Goal: Information Seeking & Learning: Learn about a topic

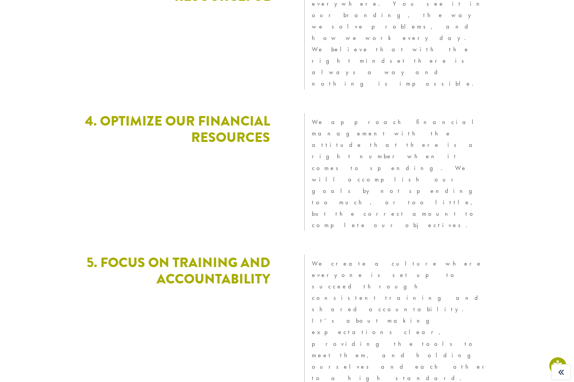
scroll to position [2031, 0]
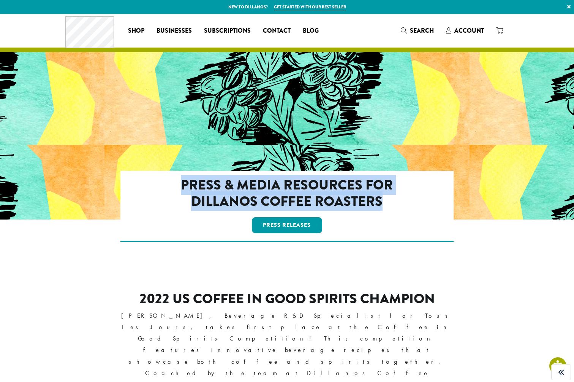
drag, startPoint x: 318, startPoint y: 192, endPoint x: 171, endPoint y: 176, distance: 147.9
click at [171, 177] on h2 "Press & Media Resources for Dillanos Coffee Roasters" at bounding box center [287, 193] width 268 height 33
copy h2 "Press & Media Resources for Dillanos Coffee Roasters"
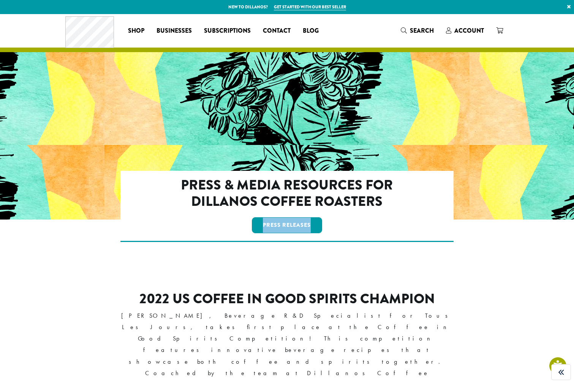
drag, startPoint x: 318, startPoint y: 225, endPoint x: 231, endPoint y: 217, distance: 88.1
click at [231, 217] on div "Press Releases" at bounding box center [287, 224] width 268 height 19
copy link "Press Releases"
click at [287, 225] on link "Press Releases" at bounding box center [287, 225] width 71 height 16
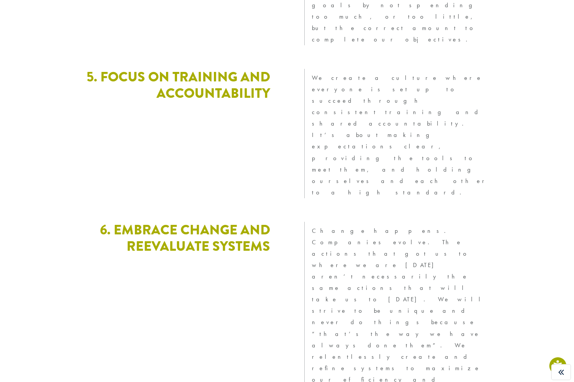
scroll to position [2031, 0]
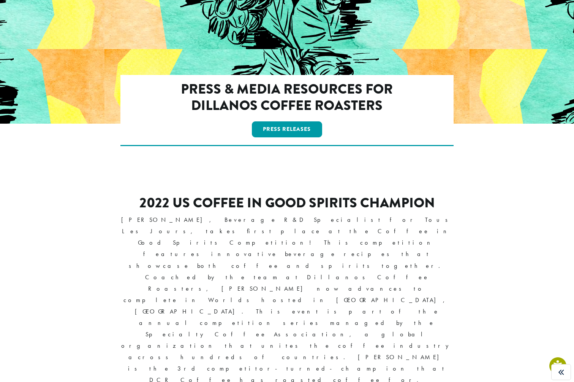
scroll to position [95, 0]
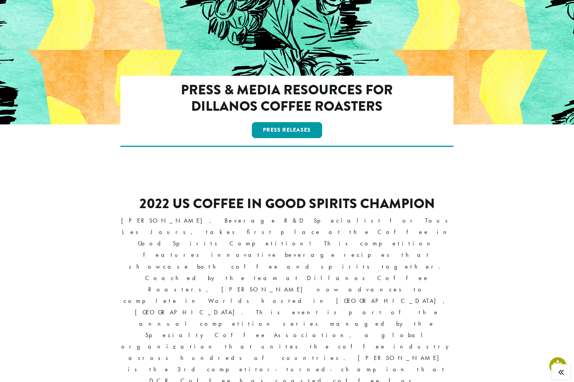
click at [174, 197] on h2 "2022 US Coffee in Good Spirits Champion" at bounding box center [287, 203] width 334 height 16
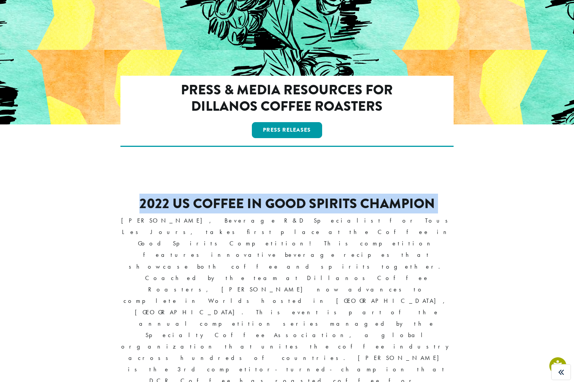
click at [174, 197] on h2 "2022 US Coffee in Good Spirits Champion" at bounding box center [287, 203] width 334 height 16
copy div "2022 US Coffee in Good Spirits Champion"
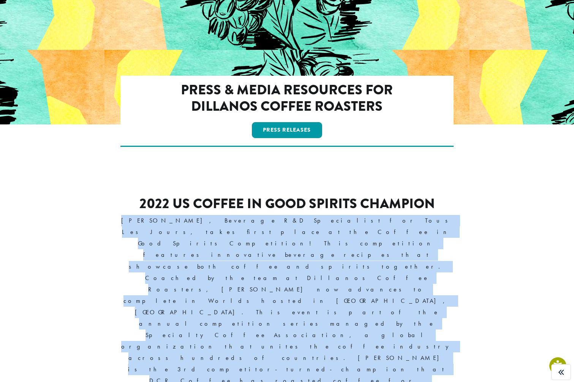
drag, startPoint x: 311, startPoint y: 266, endPoint x: 103, endPoint y: 224, distance: 212.8
click at [103, 224] on div "2022 US Coffee in Good Spirits Champion Alexandra Hager, Beverage R&D Specialis…" at bounding box center [287, 316] width 445 height 243
copy p "Alexandra Hager, Beverage R&D Specialist for Tous Les Jours, takes first place …"
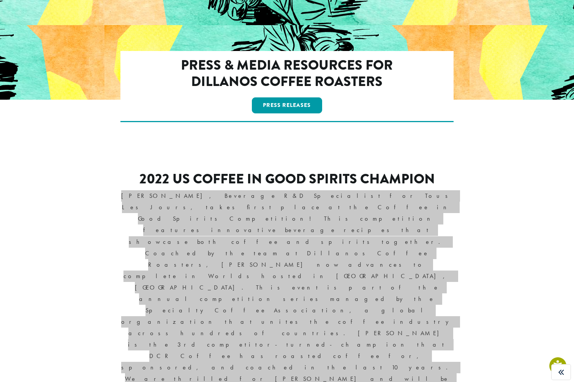
scroll to position [118, 0]
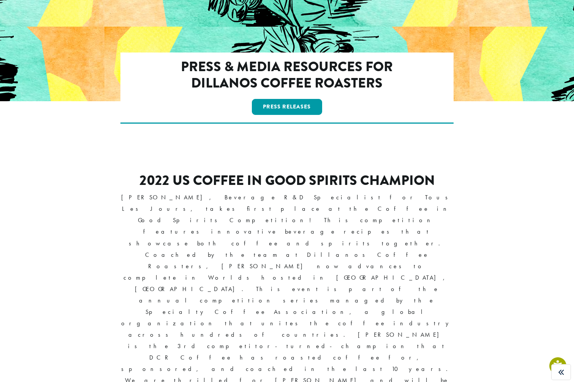
click at [290, 182] on h2 "2022 US Coffee in Good Spirits Champion" at bounding box center [287, 180] width 334 height 16
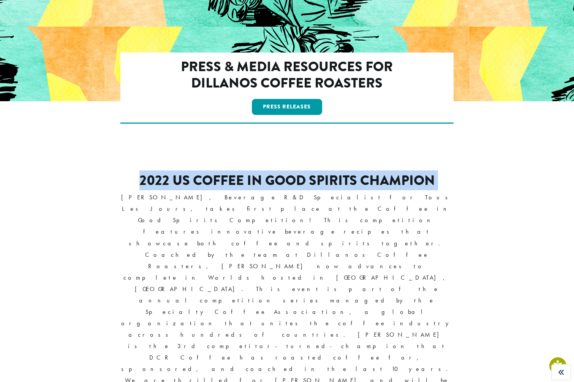
click at [290, 182] on h2 "2022 US Coffee in Good Spirits Champion" at bounding box center [287, 180] width 334 height 16
copy div "2022 US Coffee in Good Spirits Champion"
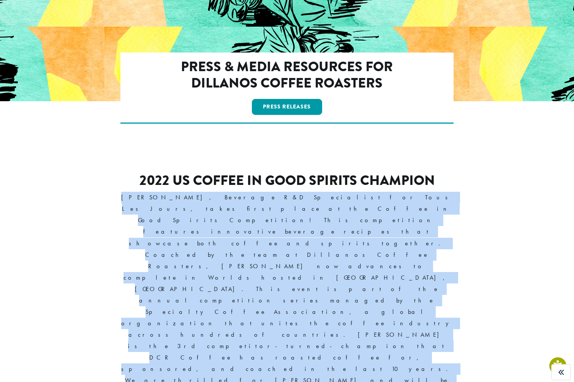
drag, startPoint x: 374, startPoint y: 247, endPoint x: 74, endPoint y: 197, distance: 303.5
click at [74, 197] on div "2022 US Coffee in Good Spirits Champion Alexandra Hager, Beverage R&D Specialis…" at bounding box center [287, 293] width 445 height 243
copy p "Alexandra Hager, Beverage R&D Specialist for Tous Les Jours, takes first place …"
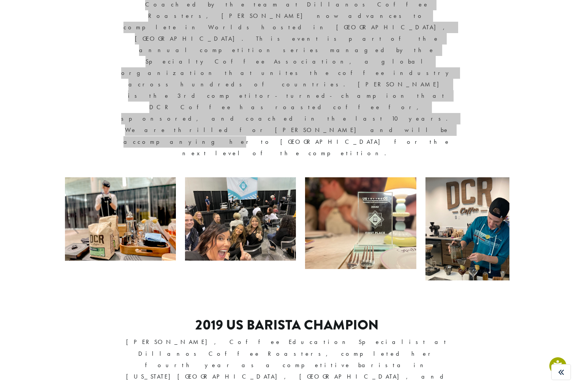
scroll to position [367, 0]
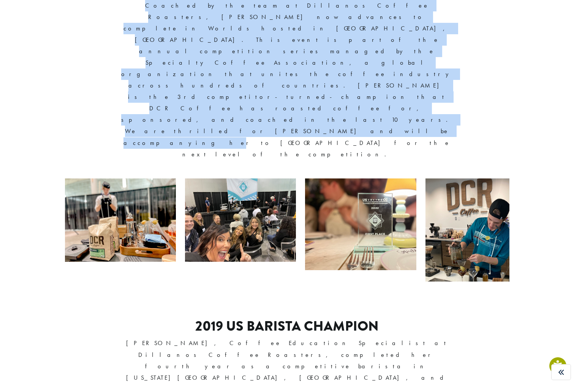
click at [236, 318] on h2 "2019 US Barista Champion" at bounding box center [287, 326] width 334 height 16
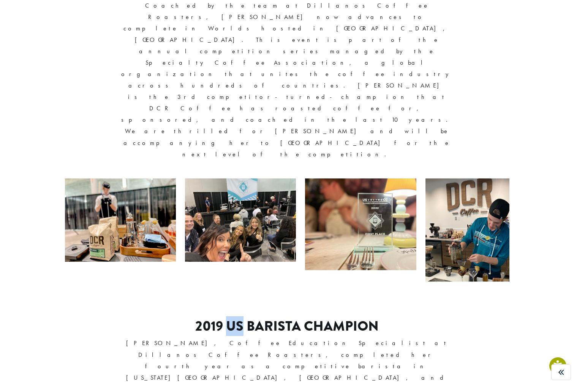
click at [236, 318] on h2 "2019 US Barista Champion" at bounding box center [287, 326] width 334 height 16
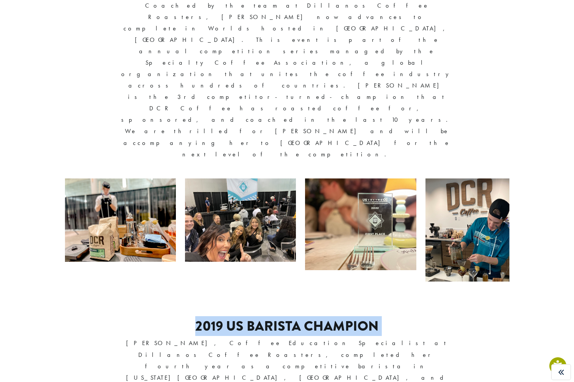
click at [236, 318] on h2 "2019 US Barista Champion" at bounding box center [287, 326] width 334 height 16
copy div "2019 US Barista Champion"
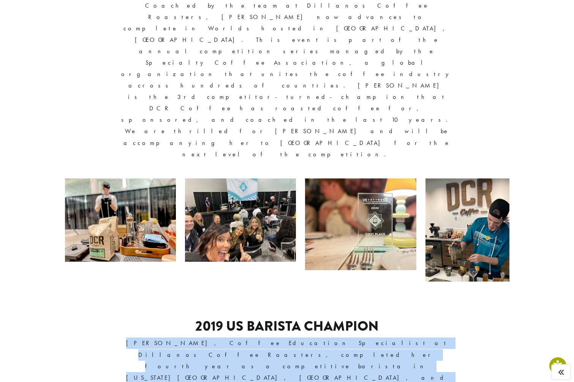
drag, startPoint x: 408, startPoint y: 220, endPoint x: 111, endPoint y: 198, distance: 297.6
click at [111, 318] on div "2019 US Barista Champion Sam Spillman, Coffee Education Specialist at Dillanos …" at bounding box center [287, 388] width 445 height 140
copy p "Sam Spillman, Coffee Education Specialist at Dillanos Coffee Roasters, complete…"
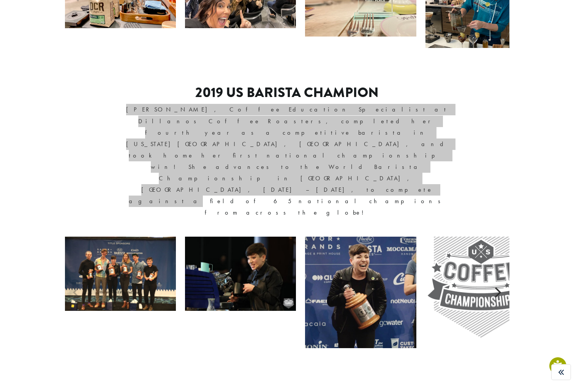
scroll to position [608, 0]
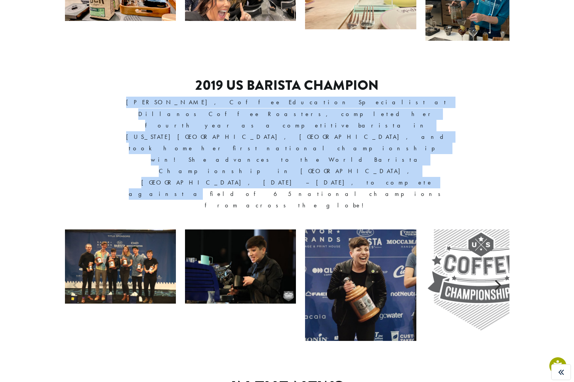
click at [331, 377] on h1 "IN THE NEWS" at bounding box center [287, 388] width 325 height 22
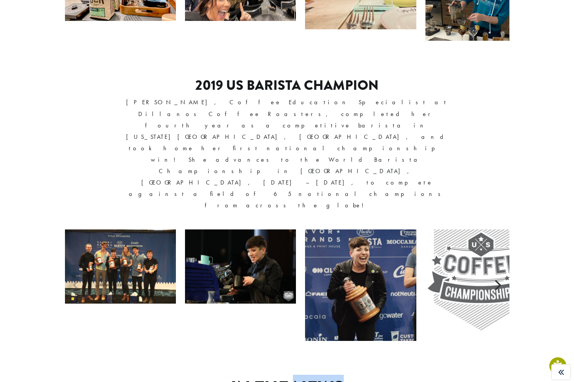
click at [331, 377] on h1 "IN THE NEWS" at bounding box center [287, 388] width 325 height 22
copy div "IN THE NEWS"
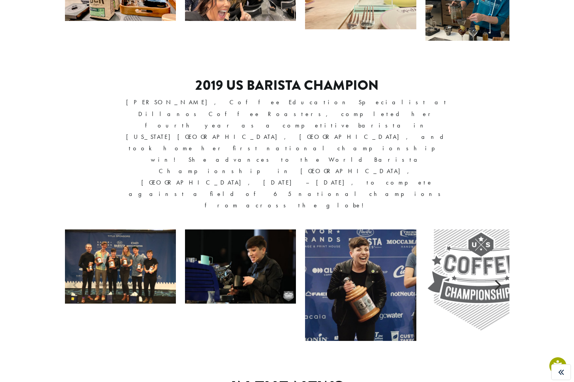
copy h4 "2022"
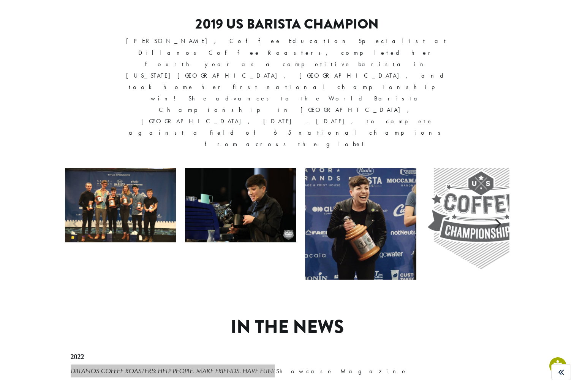
scroll to position [674, 0]
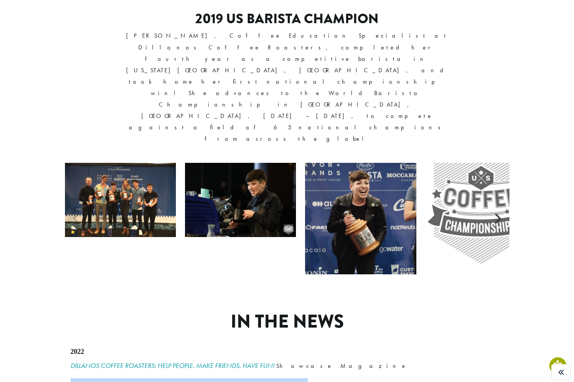
drag, startPoint x: 60, startPoint y: 155, endPoint x: 243, endPoint y: 164, distance: 183.3
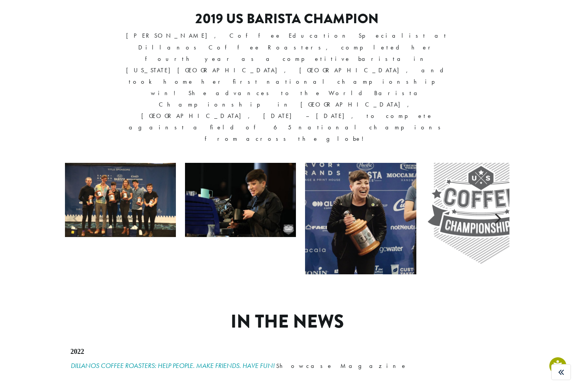
copy div "2019"
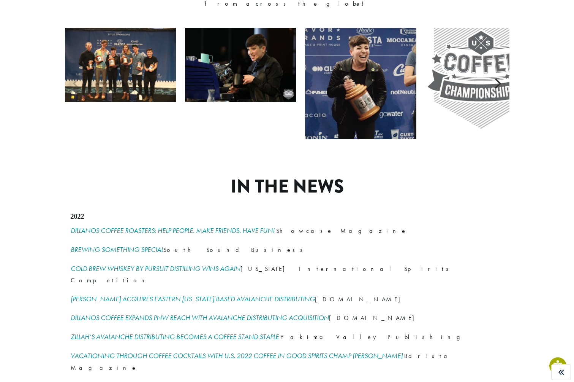
scroll to position [810, 0]
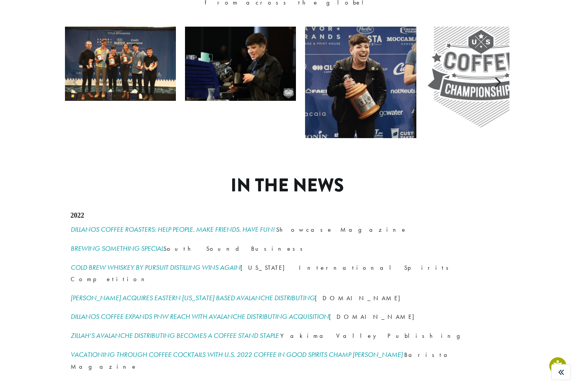
copy h4 "2017"
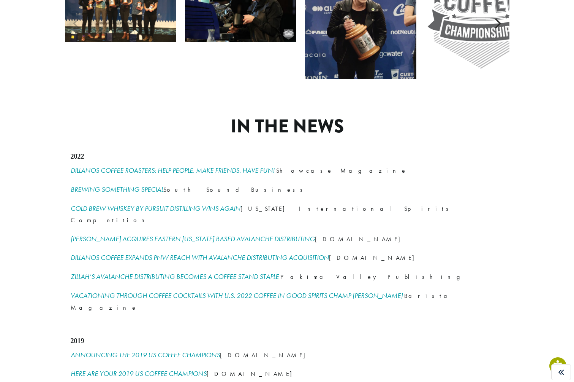
scroll to position [870, 0]
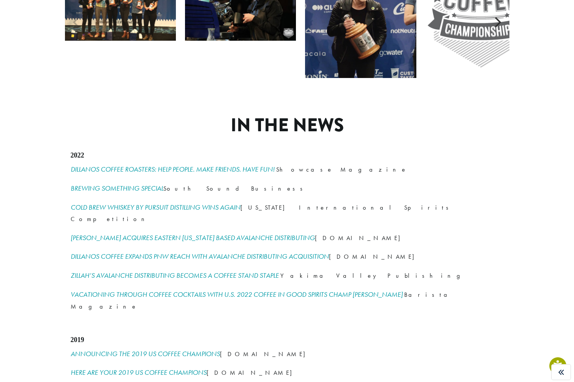
copy div "2016"
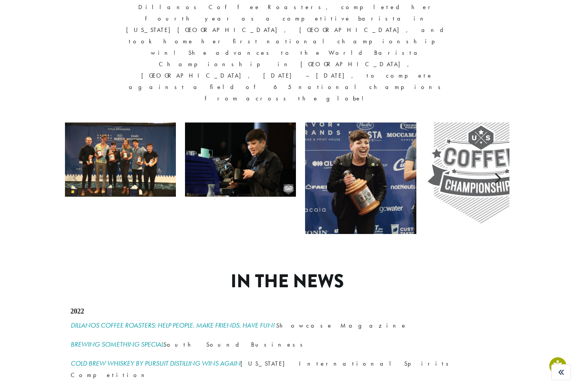
scroll to position [714, 0]
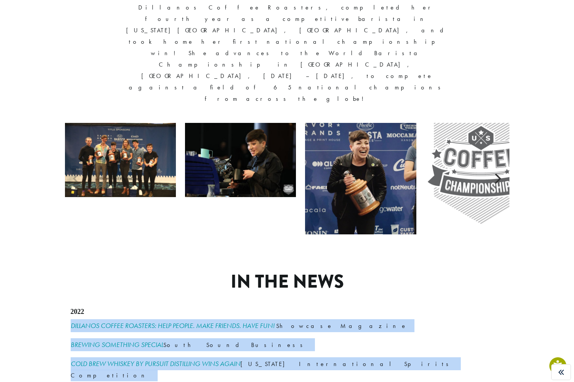
drag, startPoint x: 471, startPoint y: 212, endPoint x: 35, endPoint y: 90, distance: 452.9
copy div "DILLANOS COFFEE ROASTERS: HELP PEOPLE. MAKE FRIENDS. HAVE FUN! Showcase Magazin…"
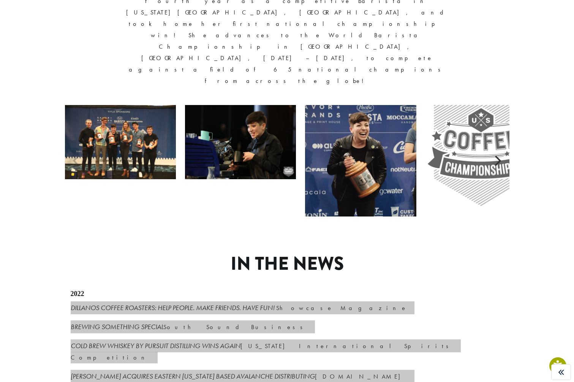
scroll to position [738, 0]
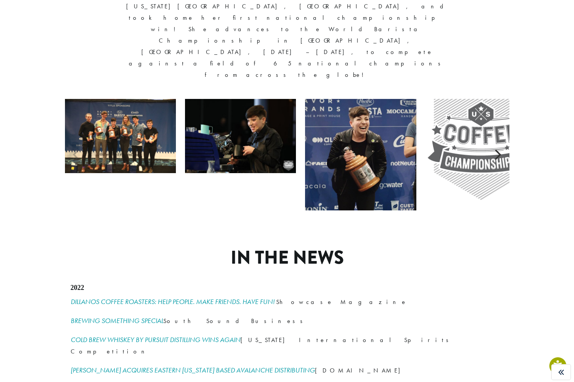
drag, startPoint x: 250, startPoint y: 256, endPoint x: 57, endPoint y: 236, distance: 194.1
copy div "ANNOUNCING THE 2019 US COFFEE CHAMPIONS [DOMAIN_NAME] HERE ARE YOUR 2019 US COF…"
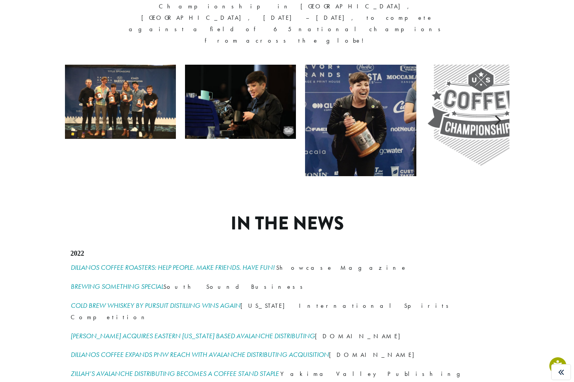
scroll to position [777, 0]
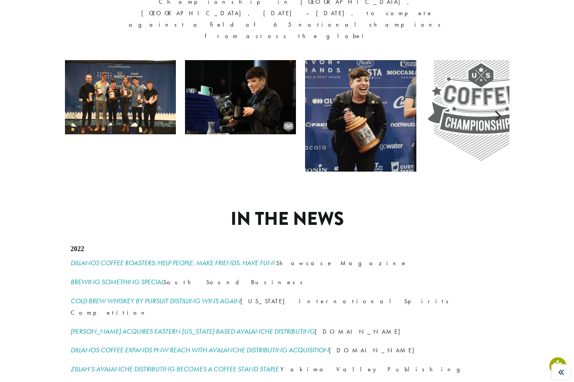
drag, startPoint x: 57, startPoint y: 260, endPoint x: 318, endPoint y: 261, distance: 260.7
copy p "TASTING 5 TOP SHELF COFFEES FROM DILLANOS [DOMAIN_NAME]"
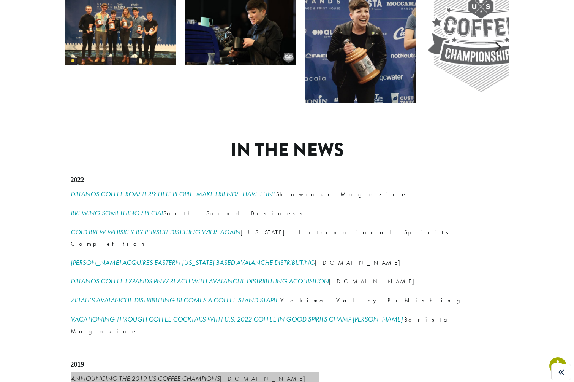
scroll to position [856, 0]
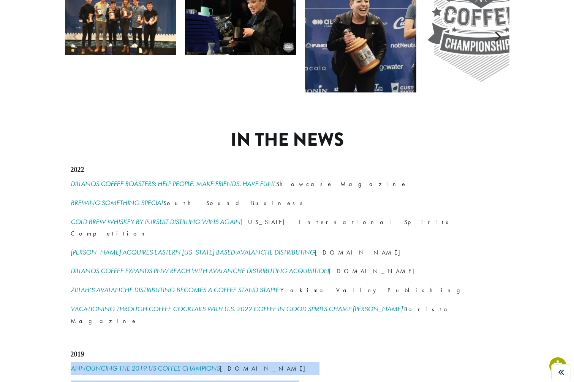
drag, startPoint x: 60, startPoint y: 229, endPoint x: 299, endPoint y: 228, distance: 238.6
click at [299, 228] on div "IN THE NEWS 2022 DILLANOS COFFEE ROASTERS: HELP PEOPLE. MAKE FRIENDS. HAVE FUN!…" at bounding box center [287, 382] width 456 height 543
copy p "THE BEST COFFEE ROASTERS IN ALL 50 STATES [DOMAIN_NAME]"
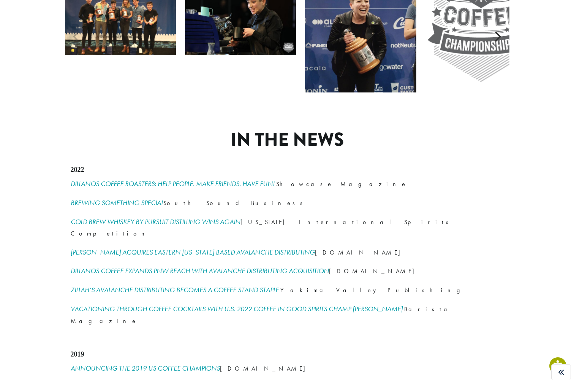
drag, startPoint x: 254, startPoint y: 312, endPoint x: 15, endPoint y: 270, distance: 242.6
click at [15, 270] on section "IN THE NEWS 2022 DILLANOS COFFEE ROASTERS: HELP PEOPLE. MAKE FRIENDS. HAVE FUN!…" at bounding box center [287, 382] width 574 height 543
drag, startPoint x: 228, startPoint y: 293, endPoint x: 53, endPoint y: 281, distance: 174.8
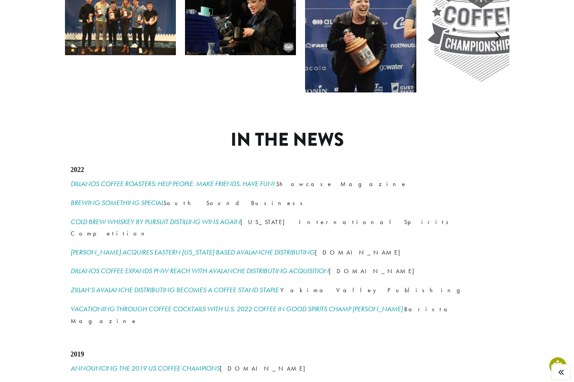
click at [53, 281] on section "IN THE NEWS 2022 DILLANOS COFFEE ROASTERS: HELP PEOPLE. MAKE FRIENDS. HAVE FUN!…" at bounding box center [287, 382] width 574 height 543
copy div "ALTRUISTIC PROGRAM CONNECTS DILLANOS EMPLOYEES WITH CHILDREN IN PRODUCING COUNT…"
drag, startPoint x: 207, startPoint y: 344, endPoint x: 46, endPoint y: 344, distance: 161.5
click at [46, 344] on section "IN THE NEWS 2022 DILLANOS COFFEE ROASTERS: HELP PEOPLE. MAKE FRIENDS. HAVE FUN!…" at bounding box center [287, 382] width 574 height 543
copy p "ROASTER OF THE YEAR RoastMagazine.com"
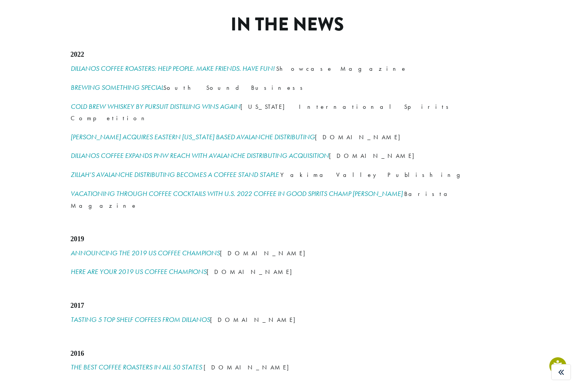
scroll to position [974, 0]
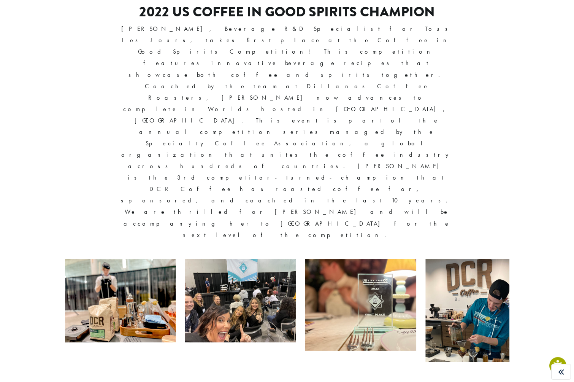
scroll to position [285, 0]
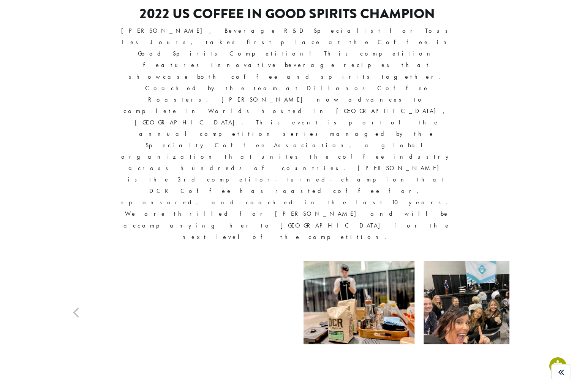
click at [463, 261] on div at bounding box center [526, 312] width 445 height 103
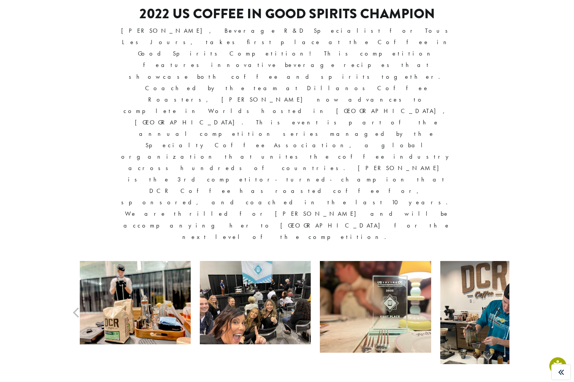
click at [190, 261] on img at bounding box center [134, 302] width 111 height 83
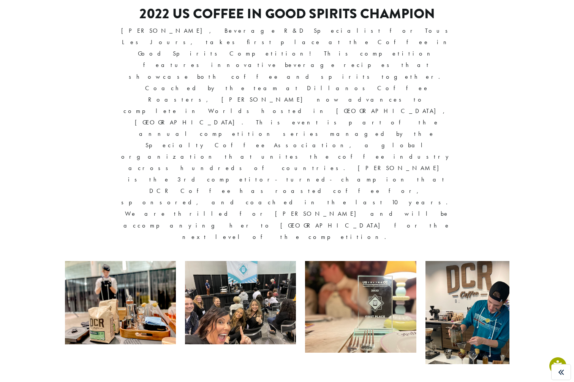
click at [134, 261] on img at bounding box center [120, 302] width 111 height 83
click at [572, 137] on section "2022 US Coffee in Good Spirits Champion Alexandra Hager, Beverage R&D Specialis…" at bounding box center [287, 184] width 574 height 394
click at [426, 261] on img at bounding box center [481, 312] width 111 height 103
click at [252, 261] on img at bounding box center [240, 302] width 111 height 83
click at [388, 261] on img at bounding box center [360, 307] width 111 height 92
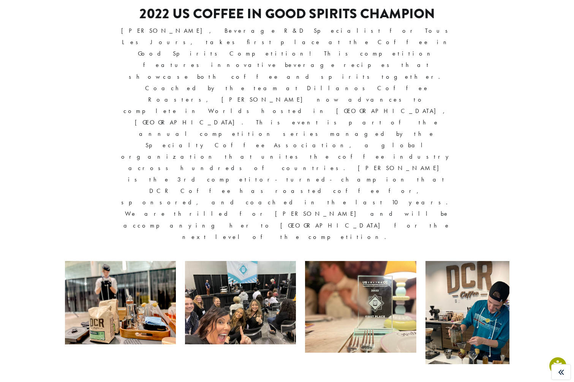
click at [322, 261] on img at bounding box center [360, 307] width 111 height 92
click at [471, 261] on img at bounding box center [481, 312] width 111 height 103
click at [573, 169] on section "2022 US Coffee in Good Spirits Champion Alexandra Hager, Beverage R&D Specialis…" at bounding box center [287, 184] width 574 height 394
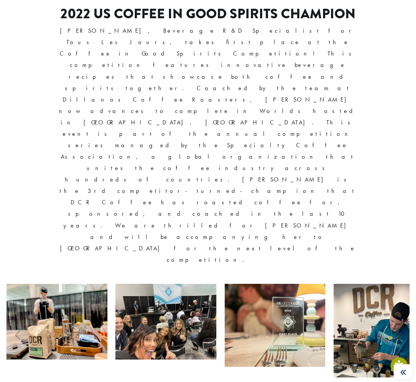
scroll to position [276, 0]
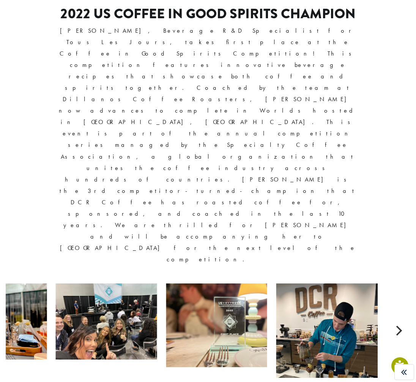
click at [223, 283] on div at bounding box center [148, 330] width 405 height 94
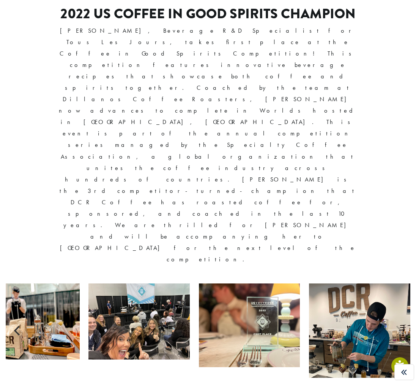
click at [402, 283] on img at bounding box center [359, 330] width 101 height 94
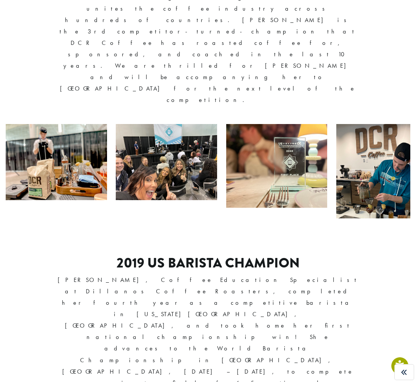
scroll to position [436, 0]
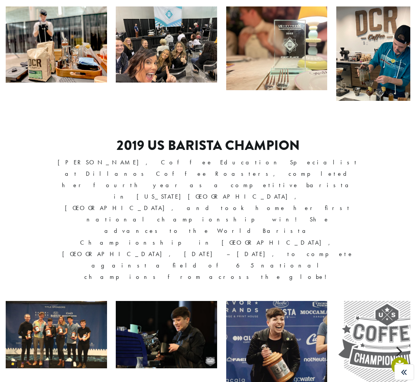
scroll to position [566, 0]
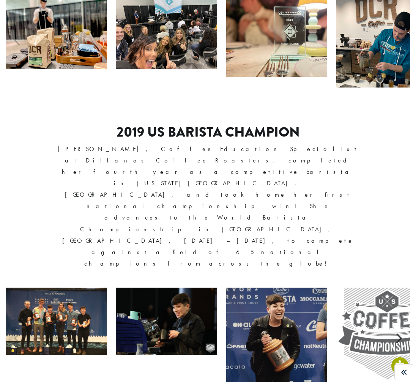
click at [401, 333] on icon "Next" at bounding box center [400, 338] width 6 height 10
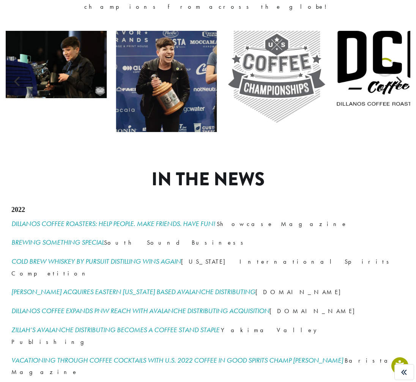
scroll to position [953, 0]
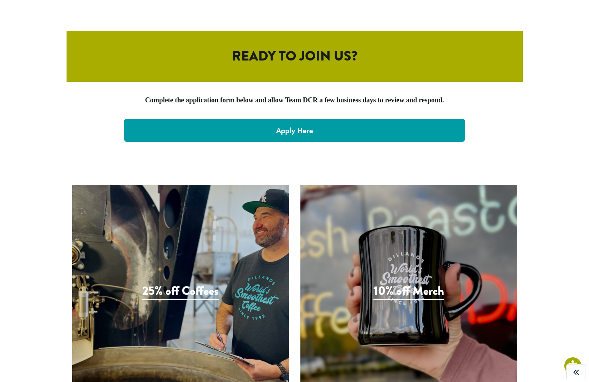
scroll to position [1565, 0]
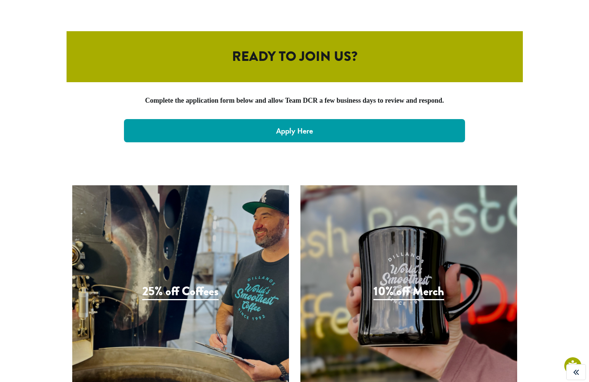
drag, startPoint x: 335, startPoint y: 303, endPoint x: 353, endPoint y: 294, distance: 19.7
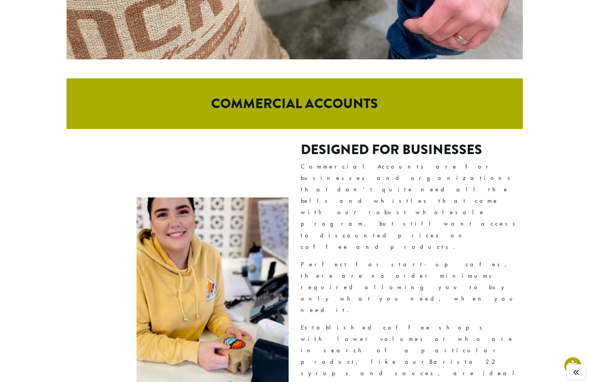
scroll to position [365, 0]
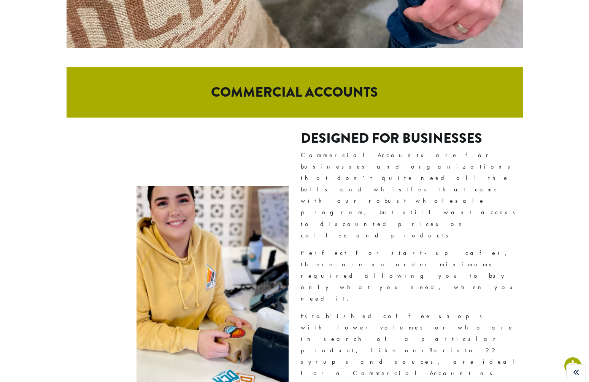
click at [366, 99] on h2 "COMMERCIAL ACCOUNTS" at bounding box center [294, 92] width 456 height 51
click at [366, 98] on h2 "COMMERCIAL ACCOUNTS" at bounding box center [294, 92] width 456 height 51
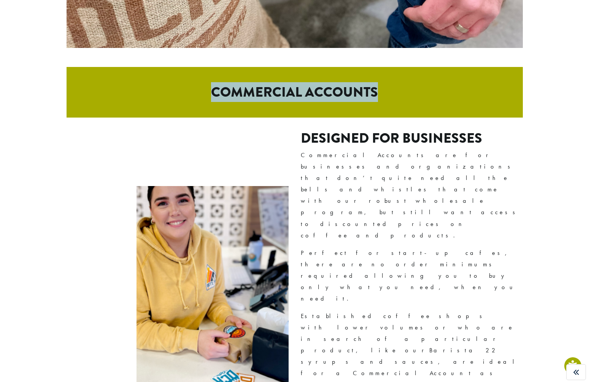
click at [366, 98] on h2 "COMMERCIAL ACCOUNTS" at bounding box center [294, 92] width 456 height 51
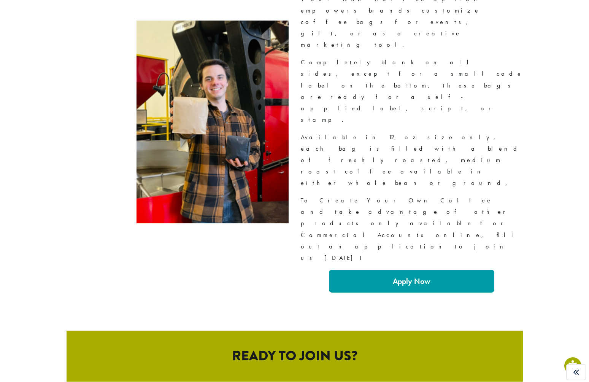
scroll to position [1265, 0]
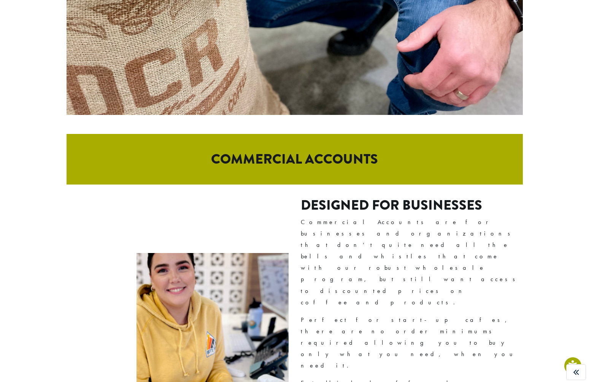
scroll to position [309, 0]
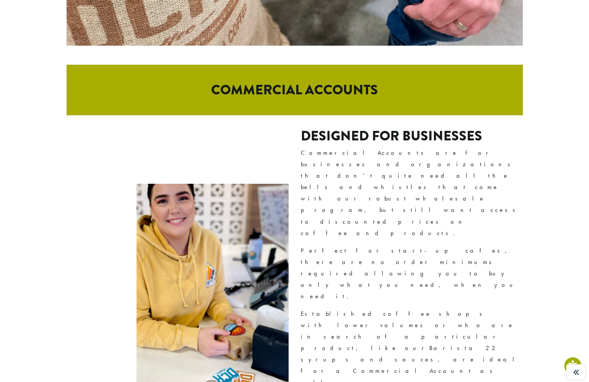
scroll to position [368, 0]
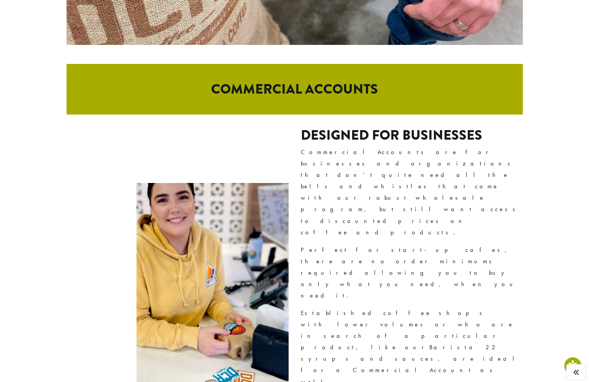
click at [406, 143] on h2 "Designed For Businesses" at bounding box center [412, 135] width 222 height 16
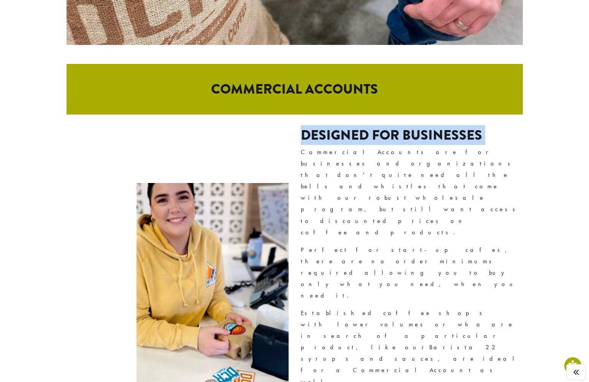
click at [406, 143] on h2 "Designed For Businesses" at bounding box center [412, 135] width 222 height 16
copy div "Designed For Businesses"
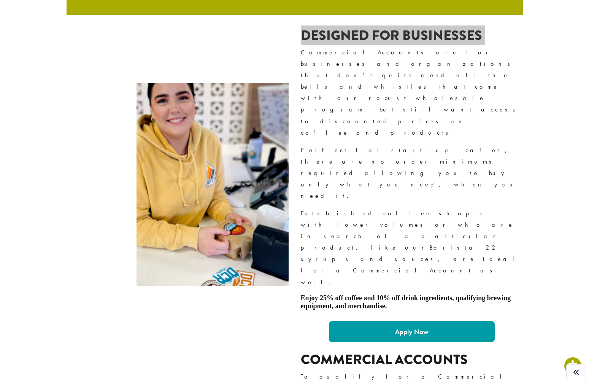
scroll to position [465, 0]
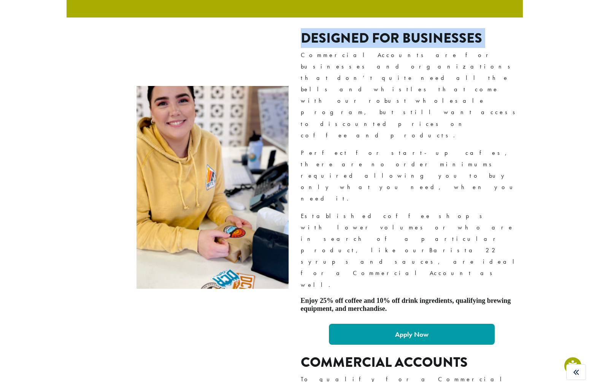
click at [372, 46] on h2 "Designed For Businesses" at bounding box center [412, 38] width 222 height 16
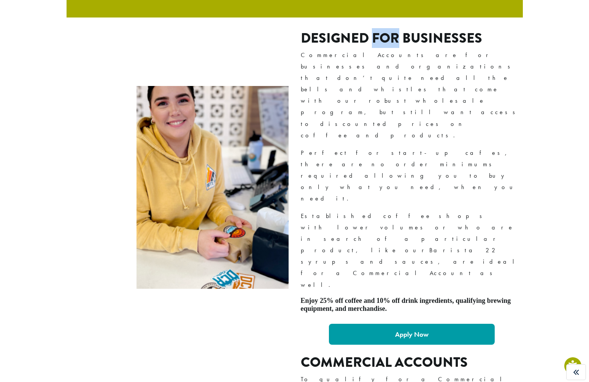
click at [372, 46] on h2 "Designed For Businesses" at bounding box center [412, 38] width 222 height 16
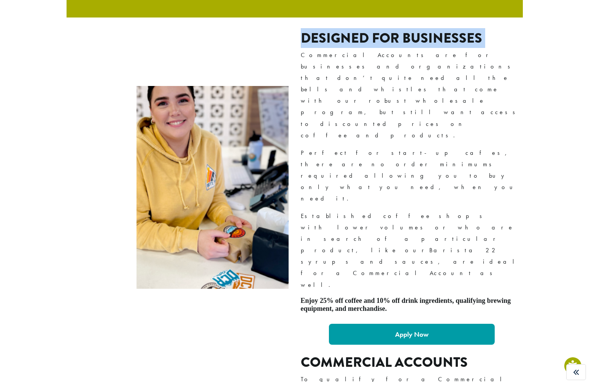
click at [372, 46] on h2 "Designed For Businesses" at bounding box center [412, 38] width 222 height 16
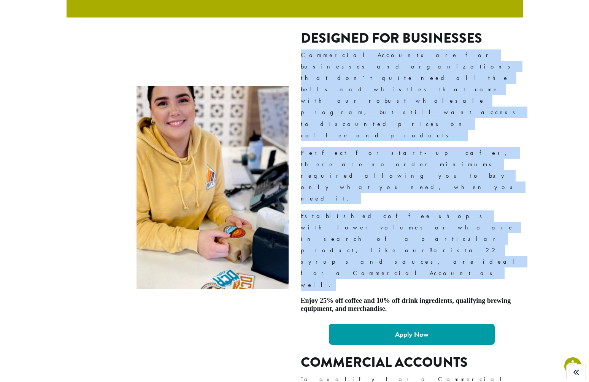
drag, startPoint x: 522, startPoint y: 161, endPoint x: 296, endPoint y: 82, distance: 239.3
click at [296, 82] on div "COMMERCIAL ACCOUNTS Designed For Businesses Commercial Accounts are for busines…" at bounding box center [294, 155] width 589 height 377
click at [328, 210] on p "Established coffee shops with lower volumes or who are in search of a particula…" at bounding box center [412, 250] width 222 height 80
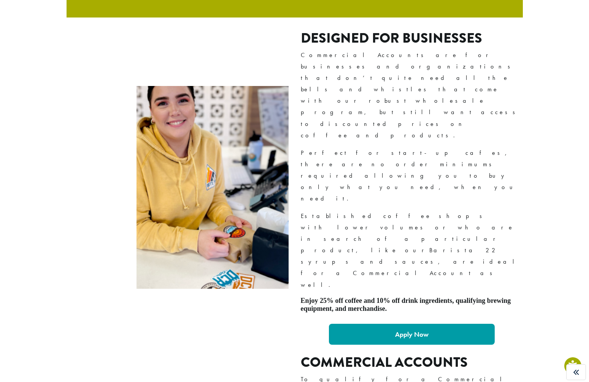
click at [406, 147] on p "Perfect for start-up cafes, there are no order minimums required allowing you t…" at bounding box center [412, 175] width 222 height 57
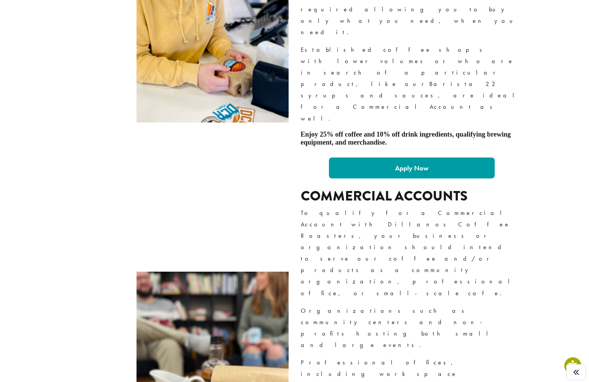
scroll to position [627, 0]
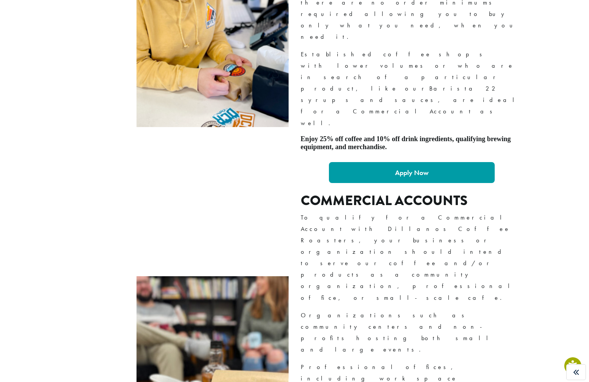
click at [339, 361] on p "Professional offices, including work space sharing, wanting to provide excellen…" at bounding box center [412, 389] width 222 height 57
click at [389, 192] on h2 "Commercial Accounts" at bounding box center [412, 200] width 222 height 16
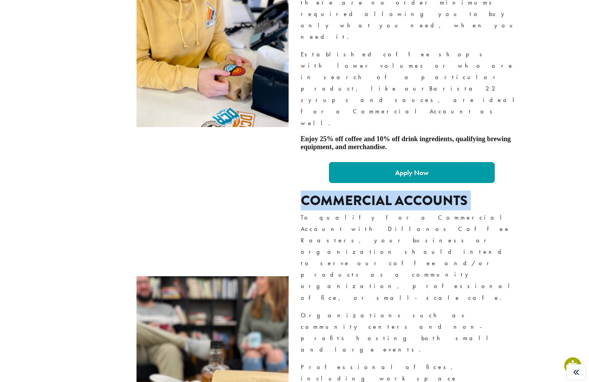
click at [389, 192] on h2 "Commercial Accounts" at bounding box center [412, 200] width 222 height 16
copy div "Commercial Accounts"
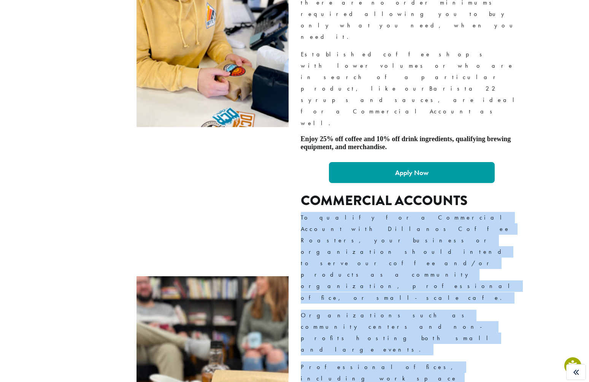
drag, startPoint x: 394, startPoint y: 250, endPoint x: 299, endPoint y: 123, distance: 158.8
click at [299, 192] on div "Commercial Accounts To qualify for a Commercial Account with Dillanos Coffee Ro…" at bounding box center [294, 377] width 456 height 370
copy div "To qualify for a Commercial Account with Dillanos Coffee Roasters, your busines…"
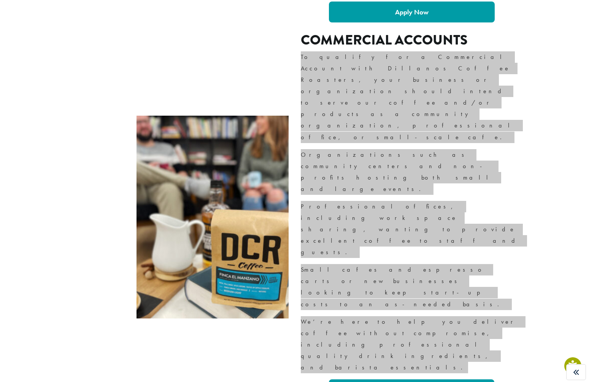
scroll to position [803, 0]
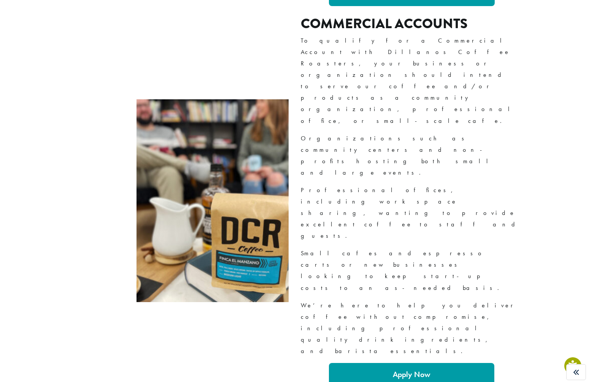
copy div "Create Your Own Coffee"
drag, startPoint x: 472, startPoint y: 297, endPoint x: 296, endPoint y: 198, distance: 201.9
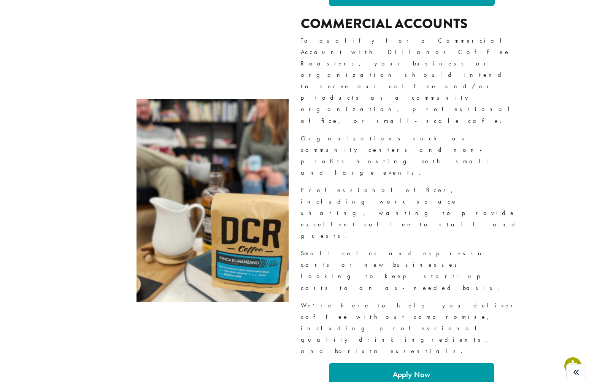
copy div "Exclusive for DCR Commercial Accounts, our brand new Create Your Own Coffee opt…"
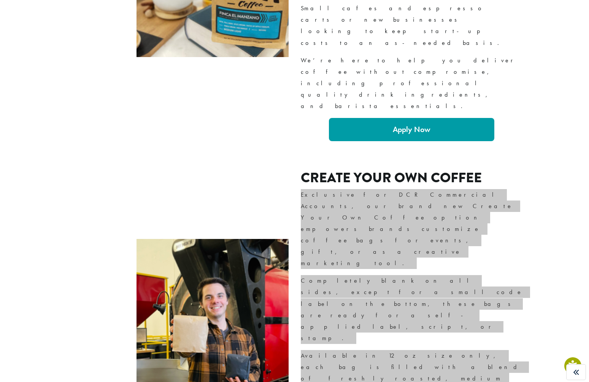
scroll to position [1057, 0]
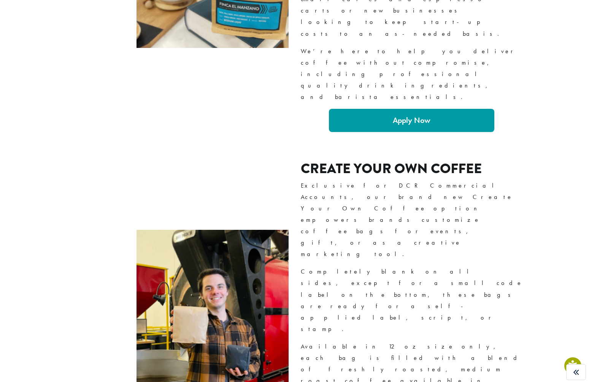
click at [288, 145] on div at bounding box center [288, 145] width 0 height 0
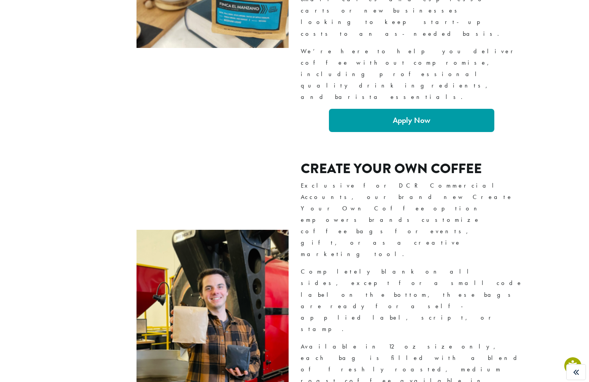
copy div "Ready to Join Us?"
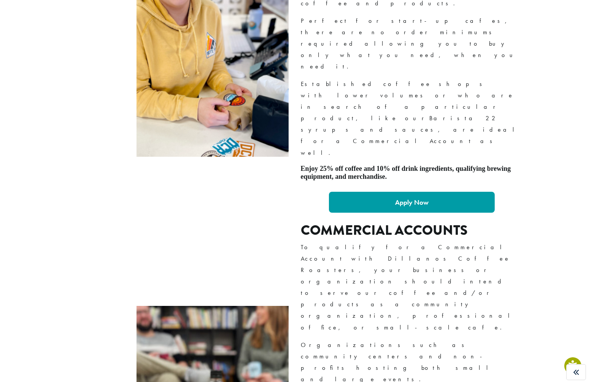
scroll to position [592, 0]
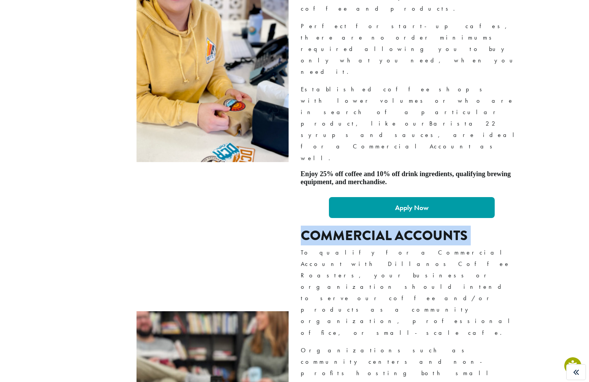
copy div "Commercial Accounts"
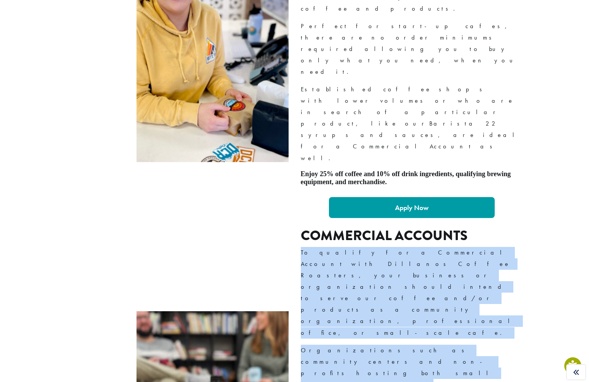
drag, startPoint x: 383, startPoint y: 278, endPoint x: 297, endPoint y: 158, distance: 147.4
copy div "To qualify for a Commercial Account with Dillanos Coffee Roasters, your busines…"
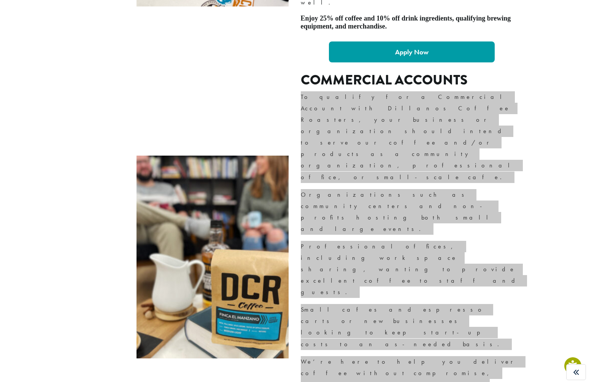
scroll to position [748, 0]
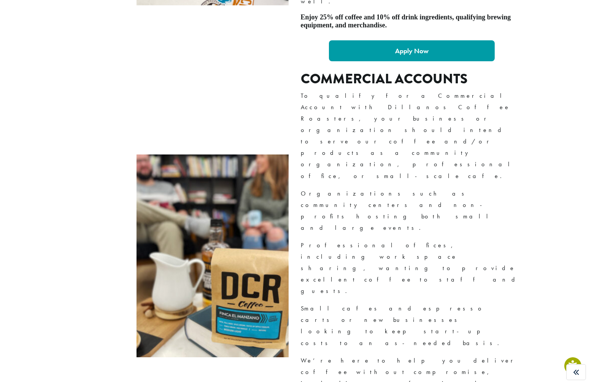
copy div "Create Your Own Coffee"
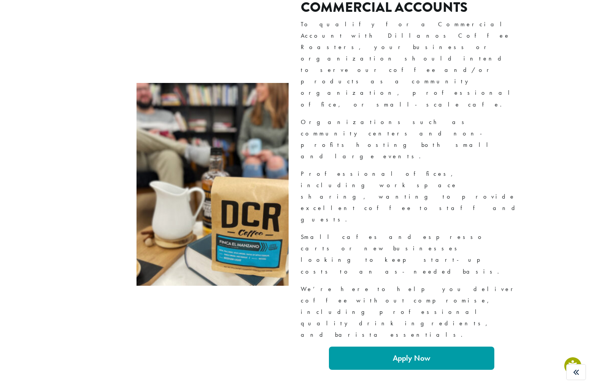
scroll to position [821, 0]
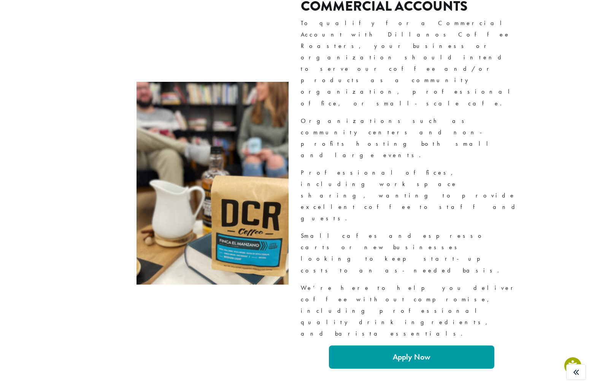
drag, startPoint x: 476, startPoint y: 281, endPoint x: 298, endPoint y: 183, distance: 203.1
copy div "Exclusive for DCR Commercial Accounts, our brand new Create Your Own Coffee opt…"
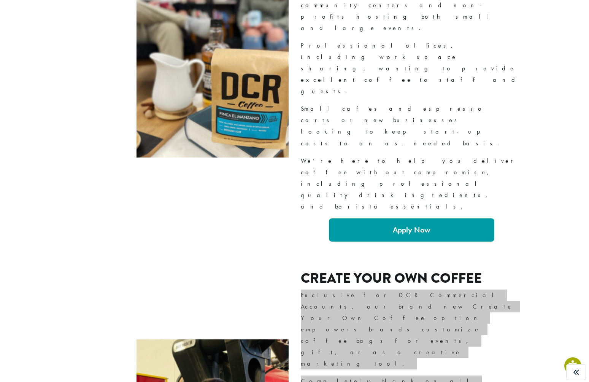
scroll to position [964, 0]
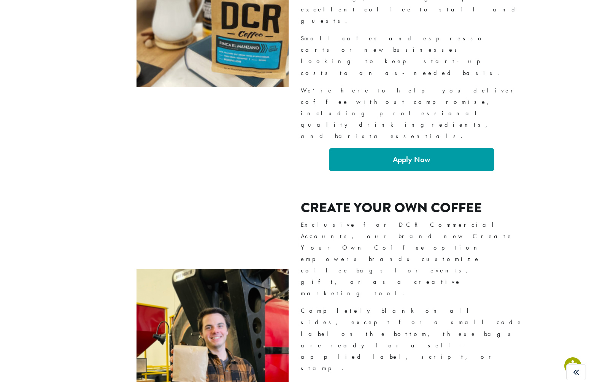
scroll to position [1026, 0]
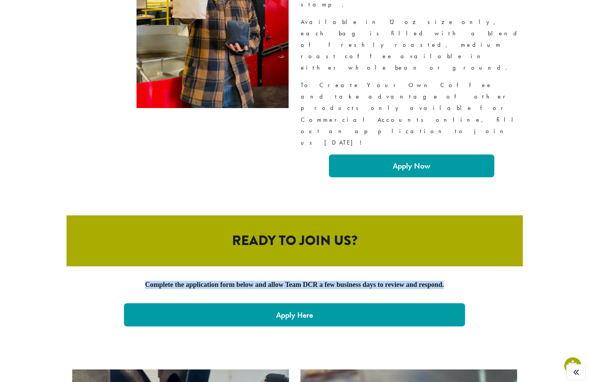
scroll to position [1566, 0]
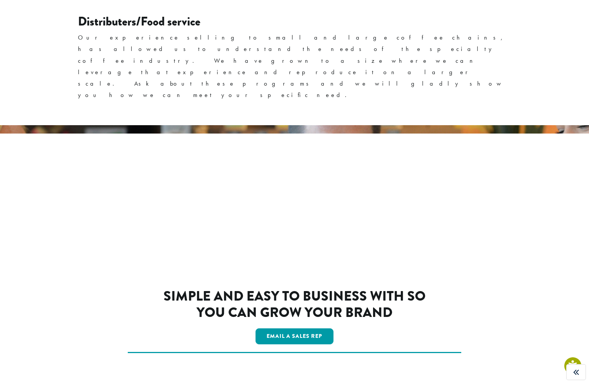
scroll to position [1229, 0]
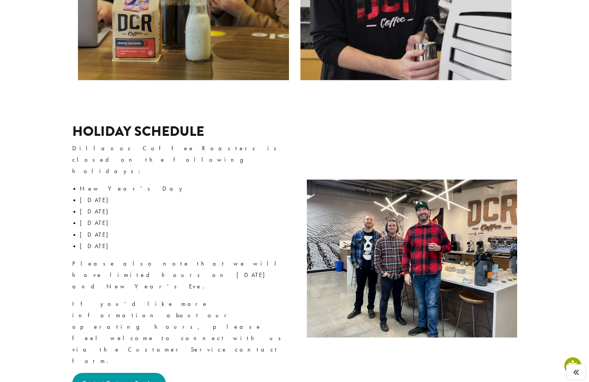
scroll to position [1225, 0]
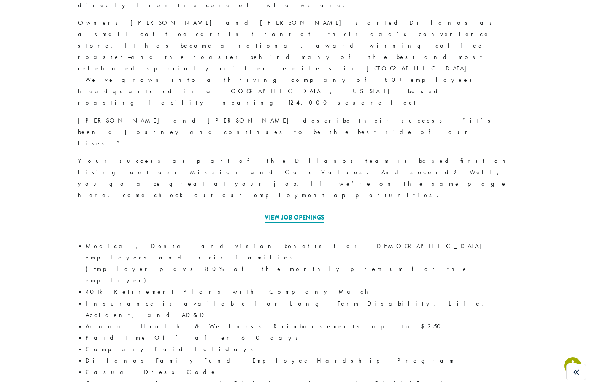
scroll to position [336, 0]
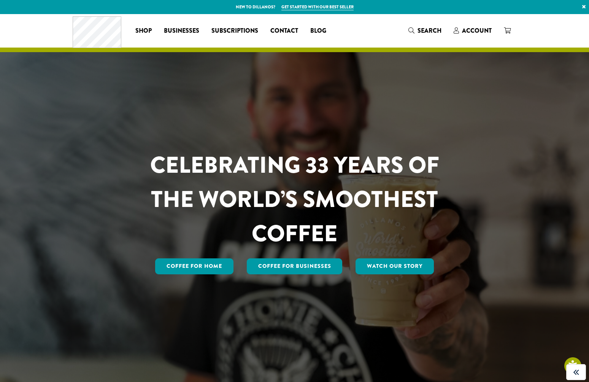
click at [97, 15] on div at bounding box center [97, 31] width 49 height 32
